Goal: Transaction & Acquisition: Purchase product/service

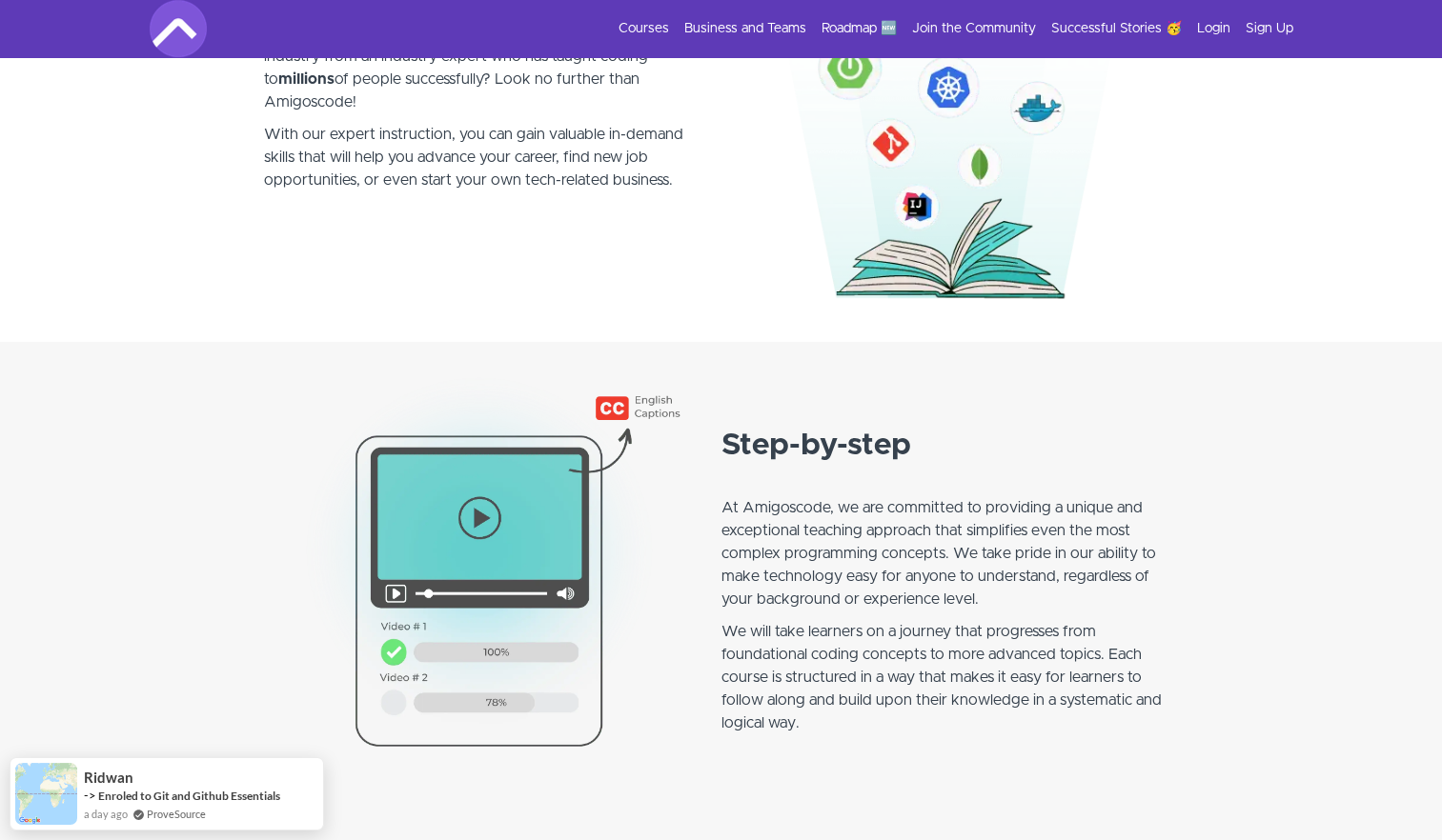
scroll to position [1233, 0]
click at [659, 30] on link "Courses" at bounding box center [643, 28] width 50 height 19
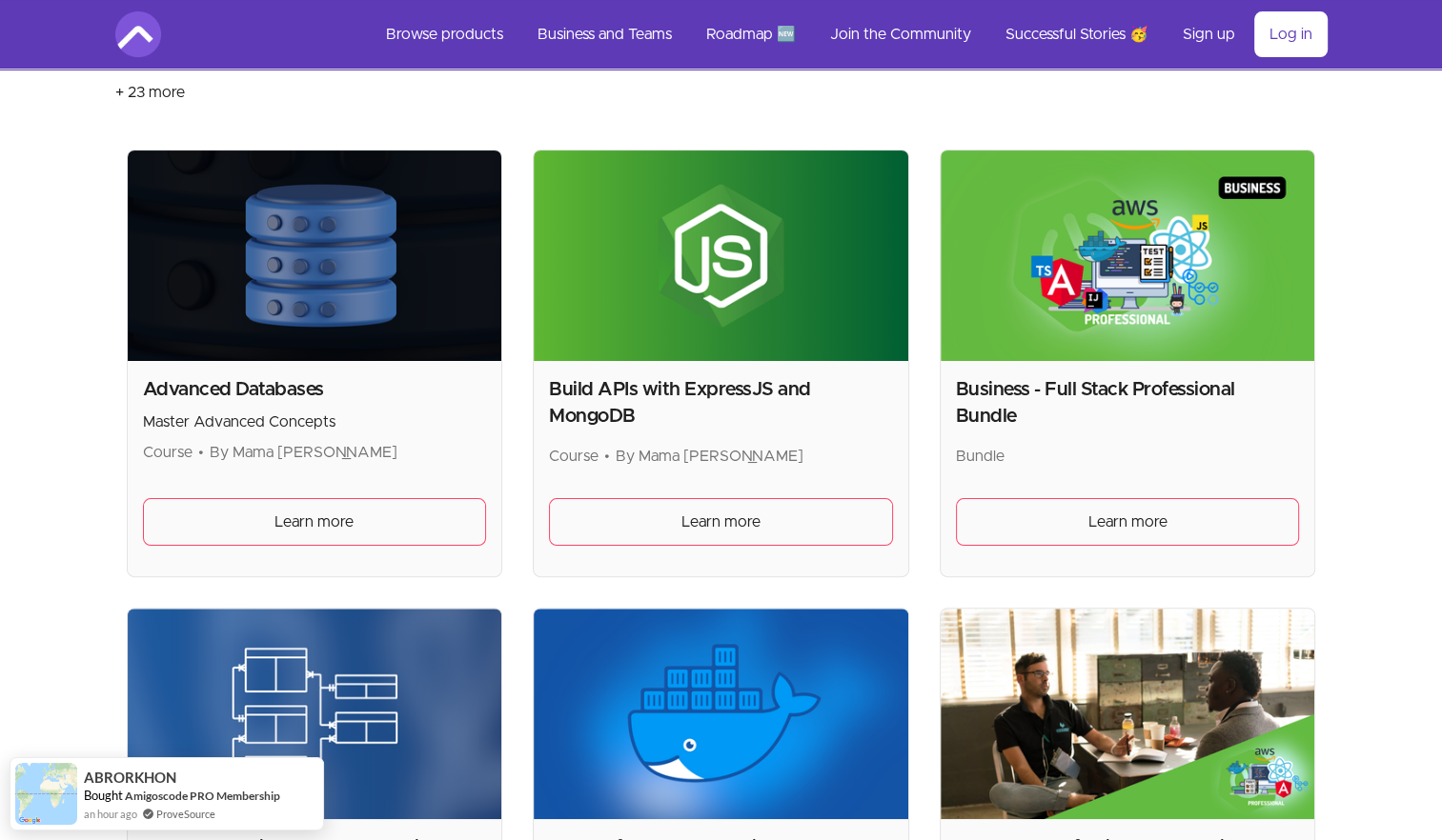
scroll to position [330, 0]
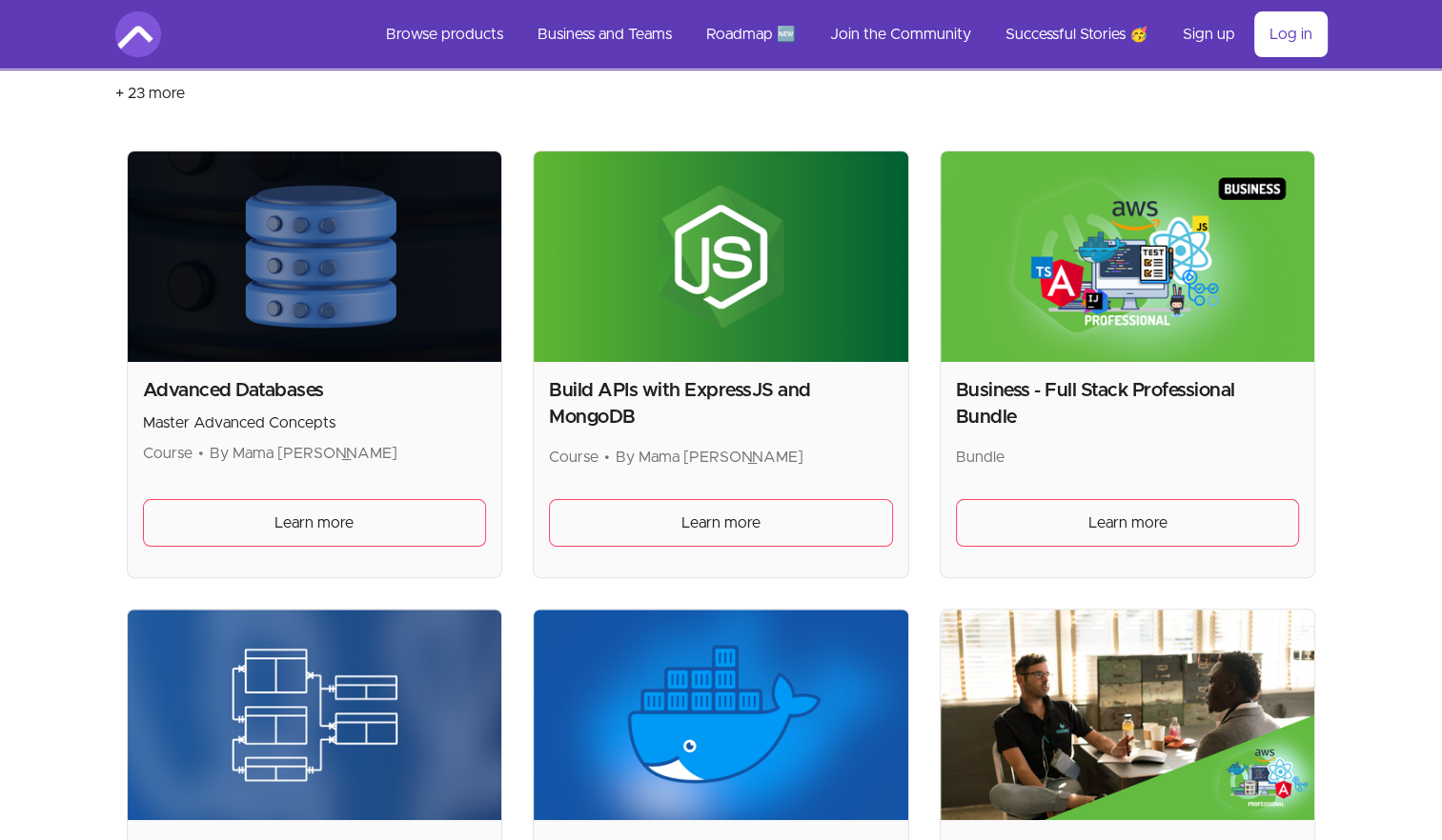
click at [1055, 390] on h2 "Business - Full Stack Professional Bundle" at bounding box center [1128, 404] width 344 height 53
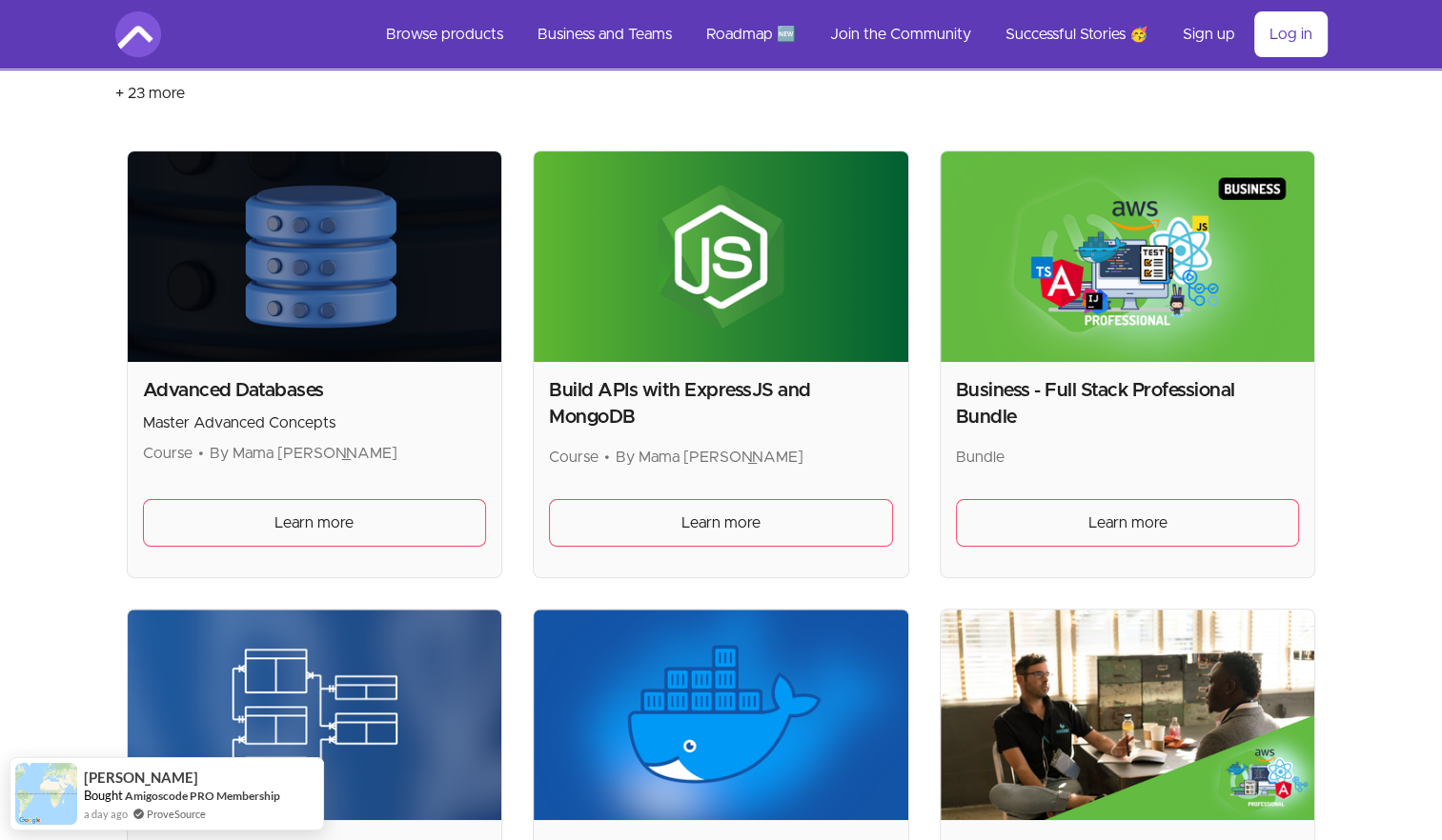
click at [1112, 229] on img at bounding box center [1127, 257] width 375 height 210
click at [1147, 491] on div "Business - Full Stack Professional Bundle Bundle Learn more" at bounding box center [1127, 469] width 375 height 215
click at [1147, 511] on span "Learn more" at bounding box center [1127, 522] width 79 height 23
